Goal: Find specific page/section: Find specific page/section

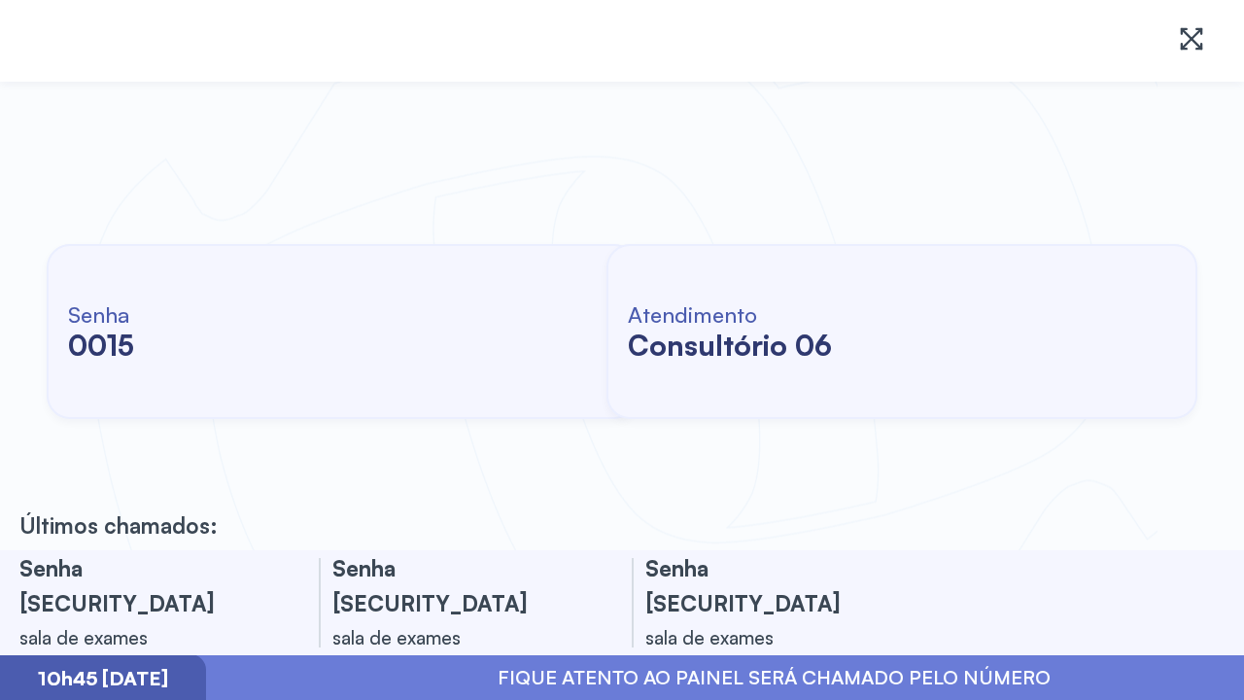
click at [3, 397] on div "Senha 0015 Atendimento consultório 06" at bounding box center [622, 331] width 1244 height 437
